Goal: Transaction & Acquisition: Purchase product/service

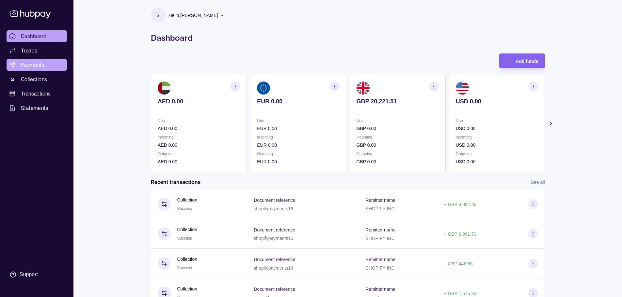
click at [31, 64] on span "Payments" at bounding box center [33, 65] width 24 height 8
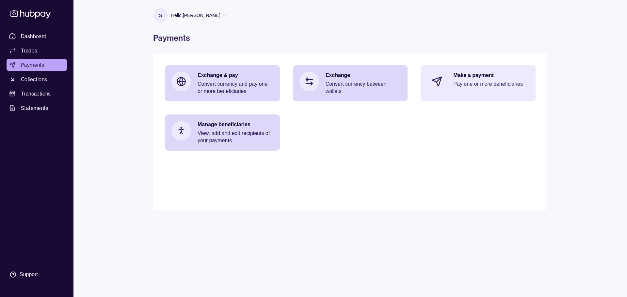
click at [312, 79] on icon at bounding box center [437, 81] width 11 height 11
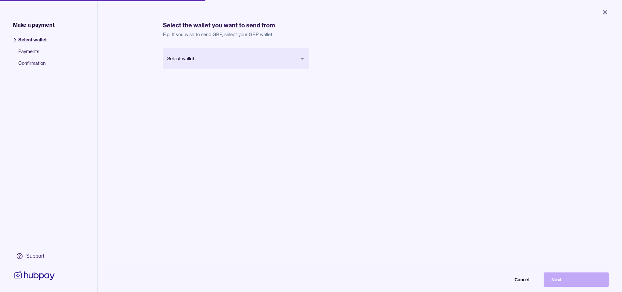
click at [276, 63] on body "Close Make a payment Select wallet Payments Confirmation Support Select the wal…" at bounding box center [311, 146] width 622 height 292
click at [312, 276] on div "Select the wallet you want to send from E.g. If you wish to send GBP, select yo…" at bounding box center [360, 174] width 420 height 349
click at [312, 279] on button "Next" at bounding box center [576, 280] width 65 height 14
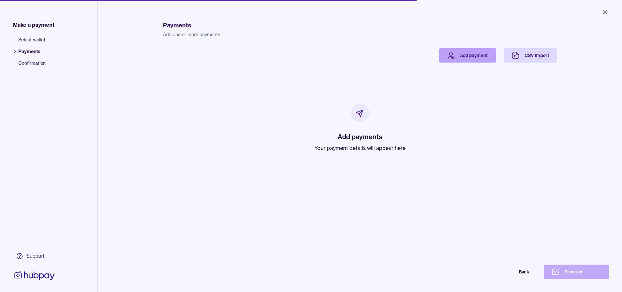
click at [312, 54] on link "Add payment" at bounding box center [467, 55] width 57 height 14
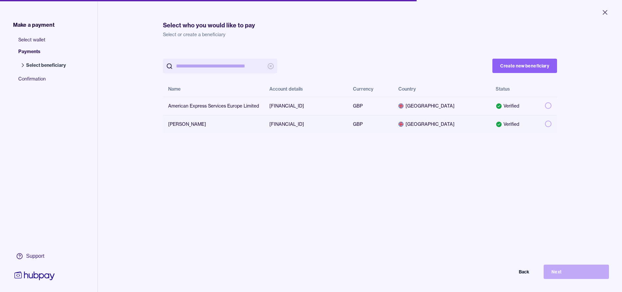
click at [312, 123] on td at bounding box center [548, 124] width 17 height 18
click at [312, 123] on button "button" at bounding box center [548, 124] width 7 height 7
click at [312, 278] on button "Next" at bounding box center [576, 272] width 65 height 14
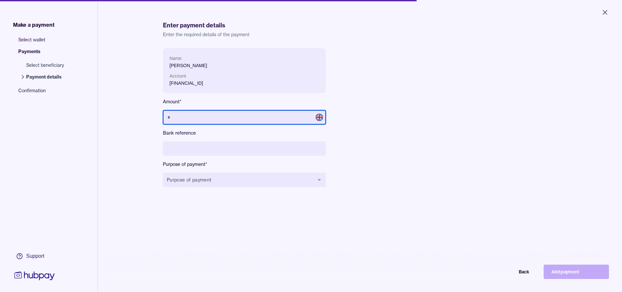
click at [277, 119] on input "text" at bounding box center [244, 117] width 163 height 14
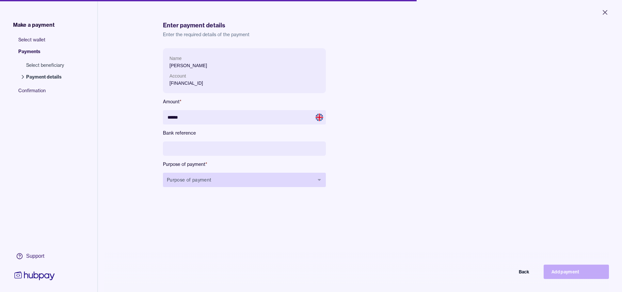
click at [256, 181] on button "Purpose of payment" at bounding box center [244, 180] width 163 height 14
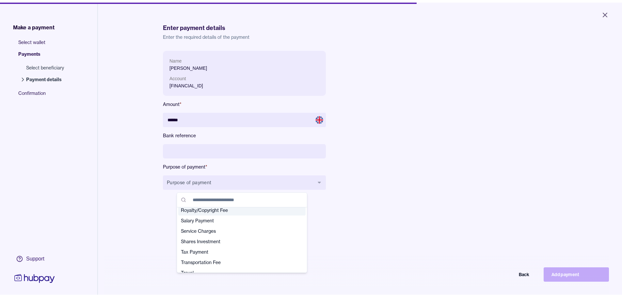
scroll to position [230, 0]
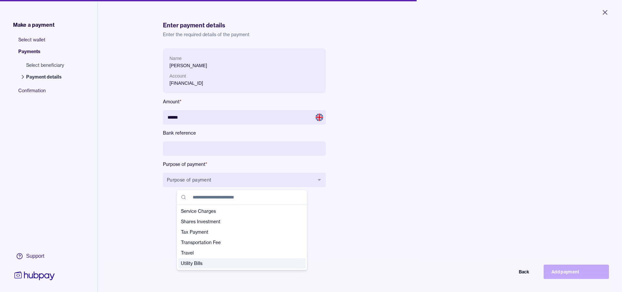
click at [201, 262] on span "Utility Bills" at bounding box center [238, 263] width 114 height 7
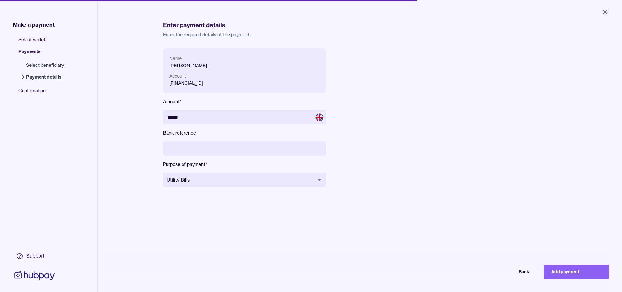
click at [194, 151] on input at bounding box center [244, 149] width 163 height 14
click at [312, 277] on button "Add payment" at bounding box center [576, 272] width 65 height 14
type input "*****"
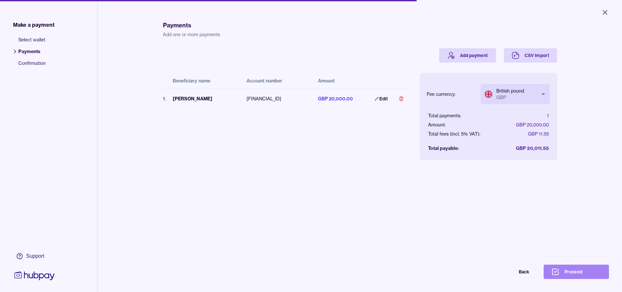
click at [312, 276] on button "Proceed" at bounding box center [576, 272] width 65 height 14
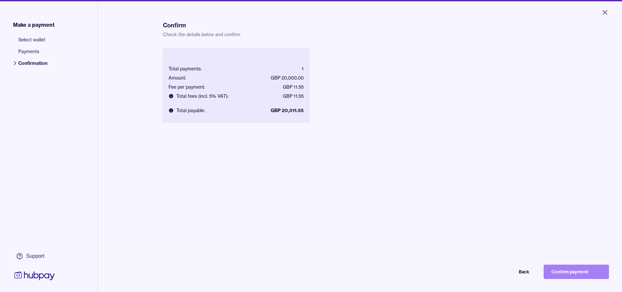
click at [312, 278] on button "Confirm payment" at bounding box center [576, 272] width 65 height 14
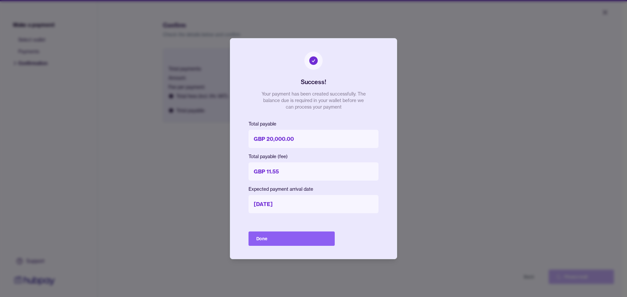
click at [294, 246] on div "Success! Your payment has been created successfully. The balance due is require…" at bounding box center [313, 148] width 167 height 221
click at [292, 243] on button "Done" at bounding box center [291, 239] width 86 height 14
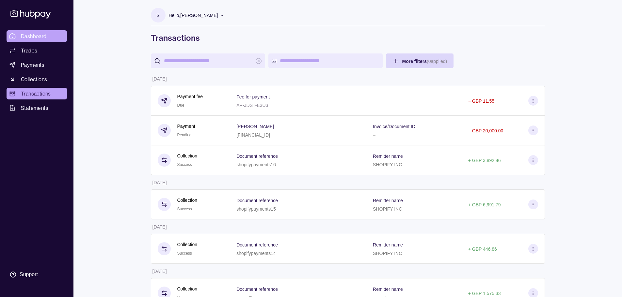
click at [37, 37] on span "Dashboard" at bounding box center [34, 36] width 26 height 8
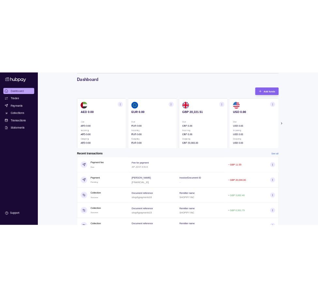
scroll to position [33, 0]
